Goal: Transaction & Acquisition: Obtain resource

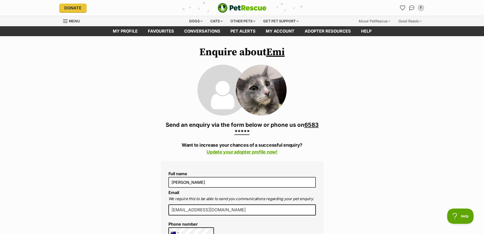
click at [243, 151] on link "Update your adopter profile now!" at bounding box center [242, 151] width 71 height 5
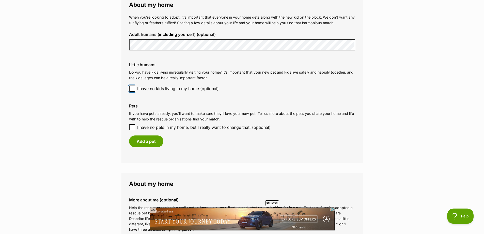
scroll to position [381, 0]
click at [150, 142] on button "Add a pet" at bounding box center [146, 141] width 34 height 12
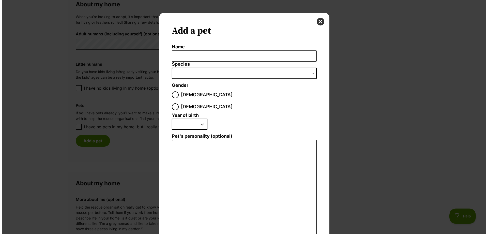
scroll to position [0, 0]
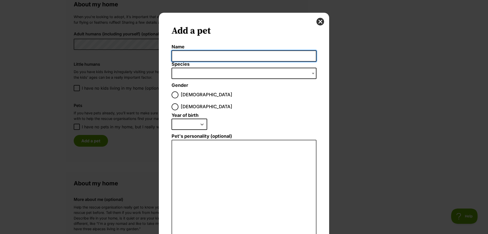
click at [198, 58] on input "Name" at bounding box center [244, 55] width 145 height 11
type input "Aki"
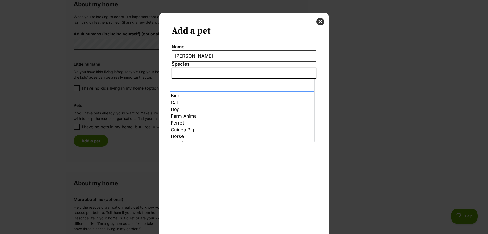
click at [204, 72] on span "Dialog Window - Close (Press escape to close)" at bounding box center [244, 73] width 145 height 11
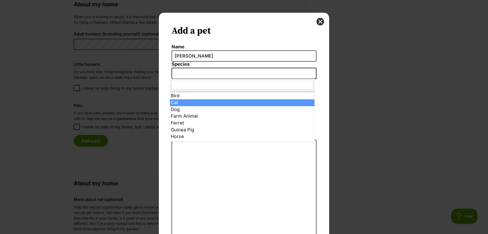
select select "2"
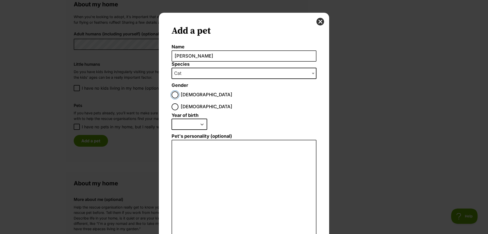
click at [173, 92] on input "Male" at bounding box center [175, 94] width 7 height 7
radio input "true"
click at [197, 118] on select "2025 2024 2023 2022 2021 2020 2019 2018 2017 2016 2015 2014 2013 2012 2011 2010…" at bounding box center [190, 123] width 36 height 11
select select "2023"
click at [172, 118] on select "2025 2024 2023 2022 2021 2020 2019 2018 2017 2016 2015 2014 2013 2012 2011 2010…" at bounding box center [190, 123] width 36 height 11
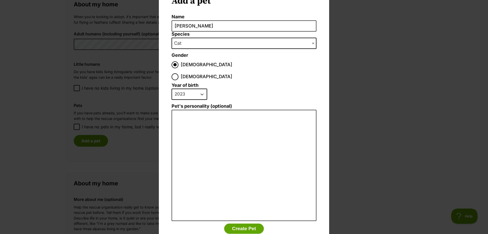
scroll to position [38, 0]
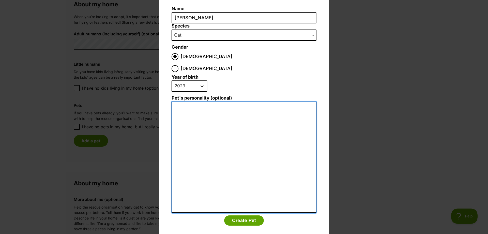
click at [189, 101] on textarea "Pet's personality (optional)" at bounding box center [244, 156] width 145 height 111
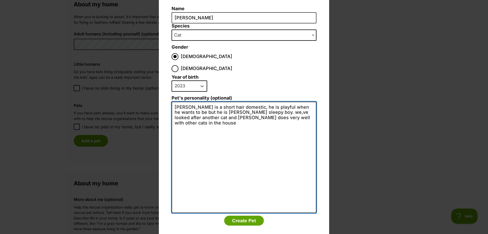
click at [175, 101] on textarea "aki is a short hair domestic, he is playful when he wants to be but he is avery…" at bounding box center [244, 156] width 145 height 111
click at [176, 107] on textarea "Aki is a short hair domestic, he is playful when he wants to be but he is avery…" at bounding box center [244, 156] width 145 height 111
click at [195, 101] on textarea "Aki is a short hair domestic, he is playful when he wants to be but he is avery…" at bounding box center [244, 156] width 145 height 111
click at [241, 101] on textarea "Aki is a short hair domestic, he is playful when he wants to be but he is a ver…" at bounding box center [244, 156] width 145 height 111
click at [289, 107] on textarea "Aki is a short hair domestic, he is playful when he wants to be but he is a ver…" at bounding box center [244, 156] width 145 height 111
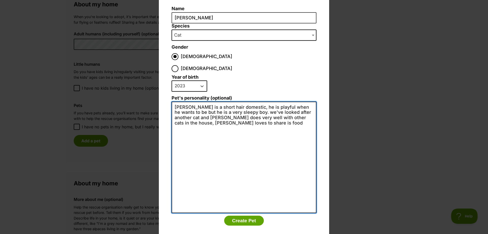
click at [185, 111] on textarea "Aki is a short hair domestic, he is playful when he wants to be but he is a ver…" at bounding box center [244, 156] width 145 height 111
type textarea "Aki is a short hair domestic, he is playful when he wants to be but he is a ver…"
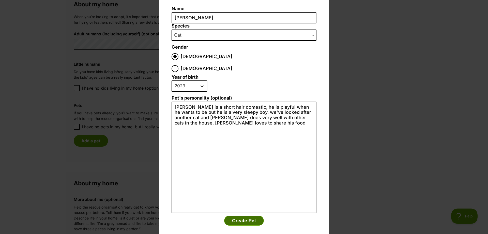
click at [244, 215] on button "Create Pet" at bounding box center [244, 220] width 40 height 10
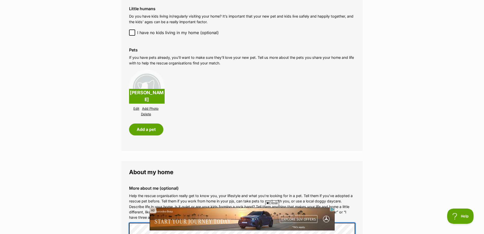
scroll to position [559, 0]
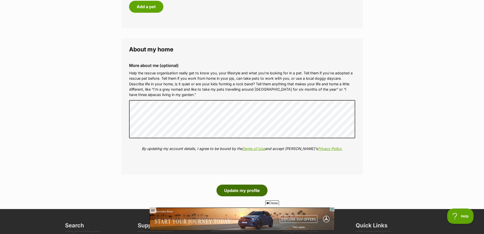
click at [232, 189] on button "Update my profile" at bounding box center [241, 190] width 51 height 12
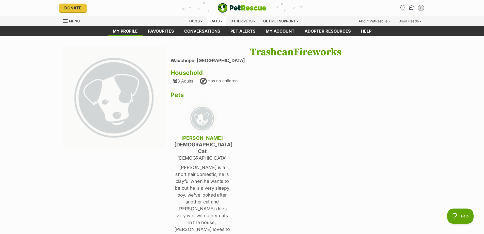
click at [216, 19] on div "Cats" at bounding box center [216, 21] width 19 height 10
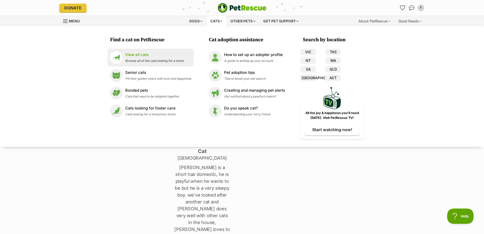
click at [137, 57] on p "View all cats" at bounding box center [154, 55] width 59 height 6
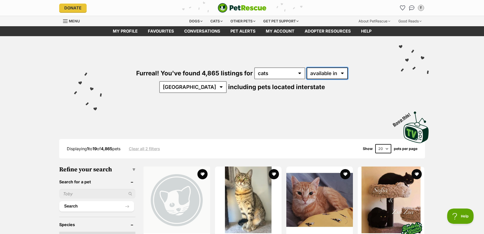
click at [325, 73] on select "available in located in" at bounding box center [327, 73] width 41 height 12
click at [307, 67] on select "available in located in" at bounding box center [327, 73] width 41 height 12
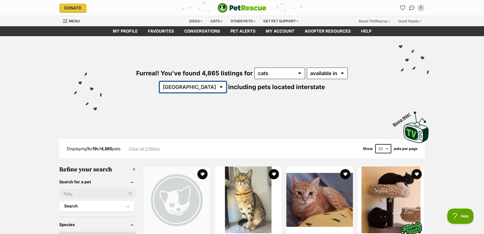
click at [227, 81] on select "Australia ACT NSW NT QLD SA TAS VIC WA" at bounding box center [192, 87] width 67 height 12
select select "[GEOGRAPHIC_DATA]"
click at [227, 81] on select "Australia ACT NSW NT QLD SA TAS VIC WA" at bounding box center [192, 87] width 67 height 12
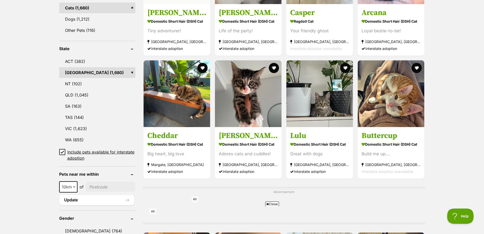
scroll to position [254, 0]
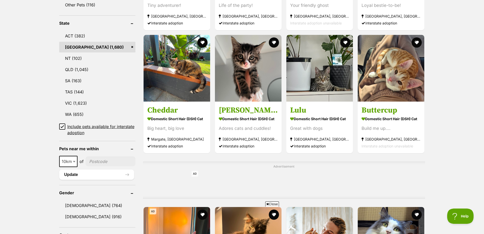
click at [97, 159] on input"] "postcode" at bounding box center [111, 161] width 50 height 10
type input"] "2446"
click at [128, 177] on button "Update" at bounding box center [96, 174] width 75 height 10
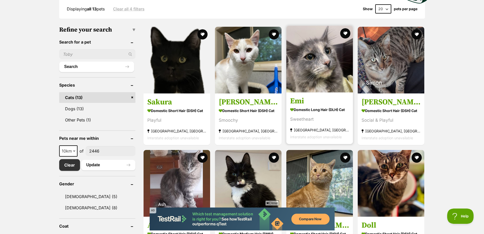
scroll to position [127, 0]
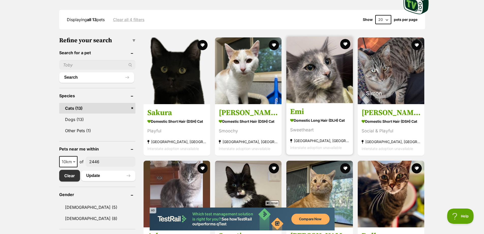
click at [297, 112] on h3 "Emi" at bounding box center [319, 112] width 59 height 10
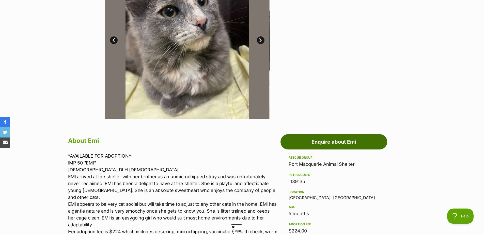
scroll to position [152, 0]
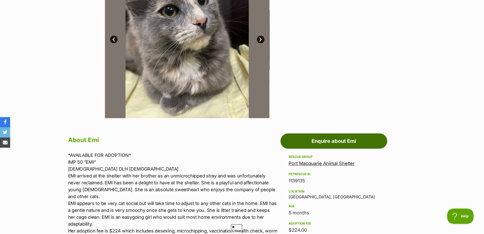
click at [303, 141] on link "Enquire about Emi" at bounding box center [334, 140] width 107 height 15
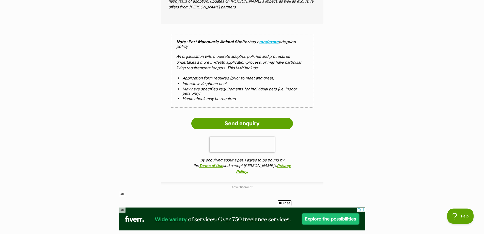
scroll to position [483, 0]
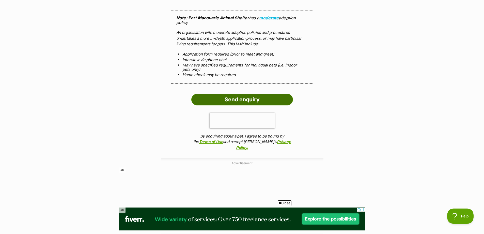
click at [237, 95] on input "Send enquiry" at bounding box center [242, 100] width 102 height 12
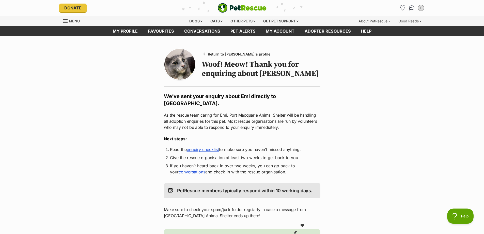
click at [172, 75] on img at bounding box center [179, 64] width 31 height 31
click at [218, 19] on div "Cats" at bounding box center [216, 21] width 19 height 10
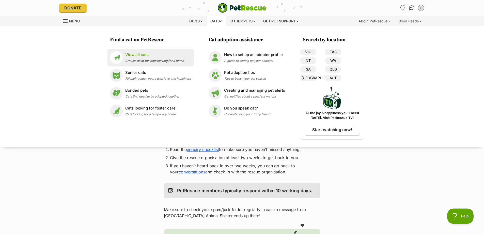
click at [137, 54] on p "View all cats" at bounding box center [154, 55] width 59 height 6
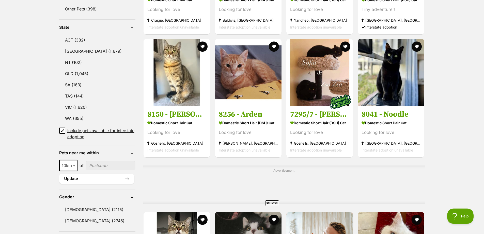
scroll to position [254, 0]
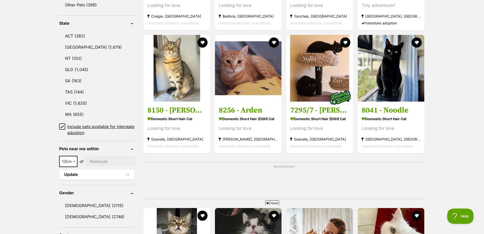
click at [98, 159] on input"] "postcode" at bounding box center [111, 161] width 50 height 10
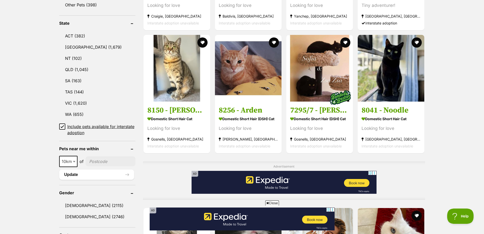
scroll to position [0, 0]
type input"] "2446"
click at [97, 174] on button "Update" at bounding box center [96, 174] width 75 height 10
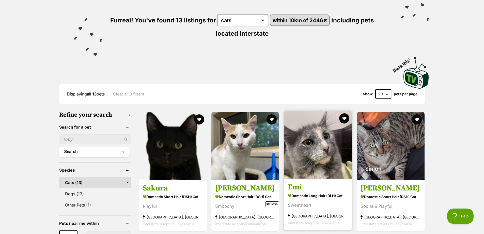
scroll to position [76, 0]
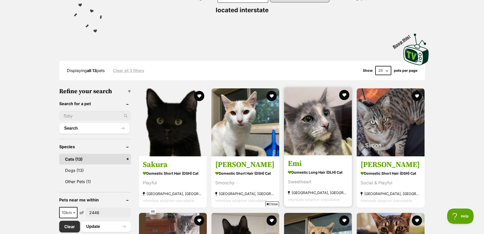
click at [299, 163] on h3 "Emi" at bounding box center [318, 164] width 60 height 10
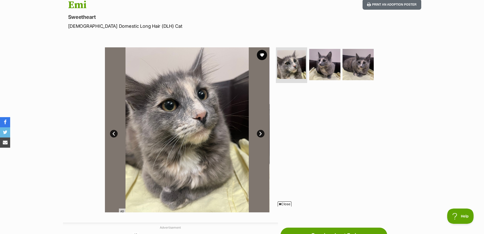
scroll to position [51, 0]
